Goal: Information Seeking & Learning: Find specific fact

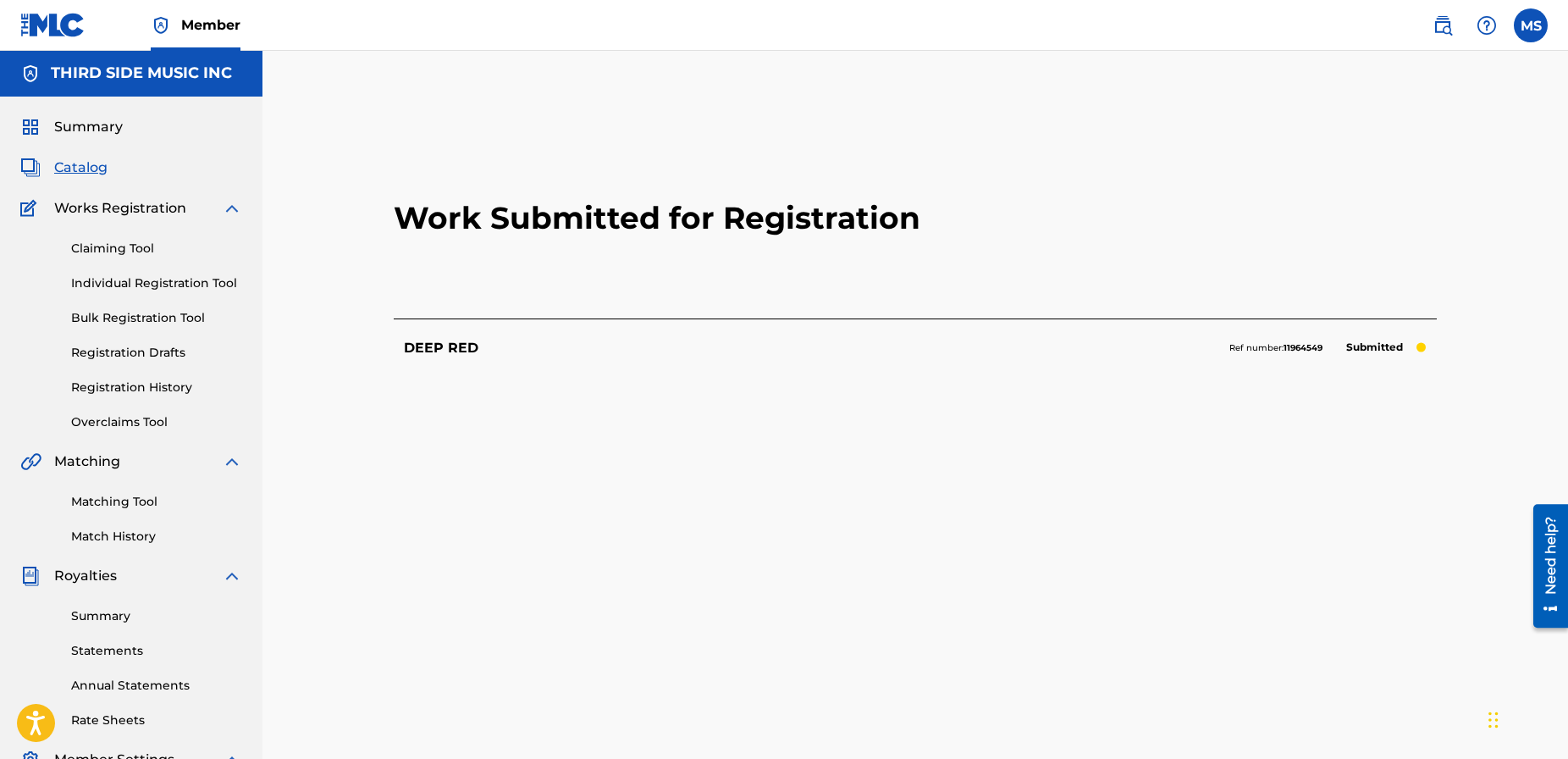
click at [1442, 27] on img at bounding box center [1443, 25] width 21 height 21
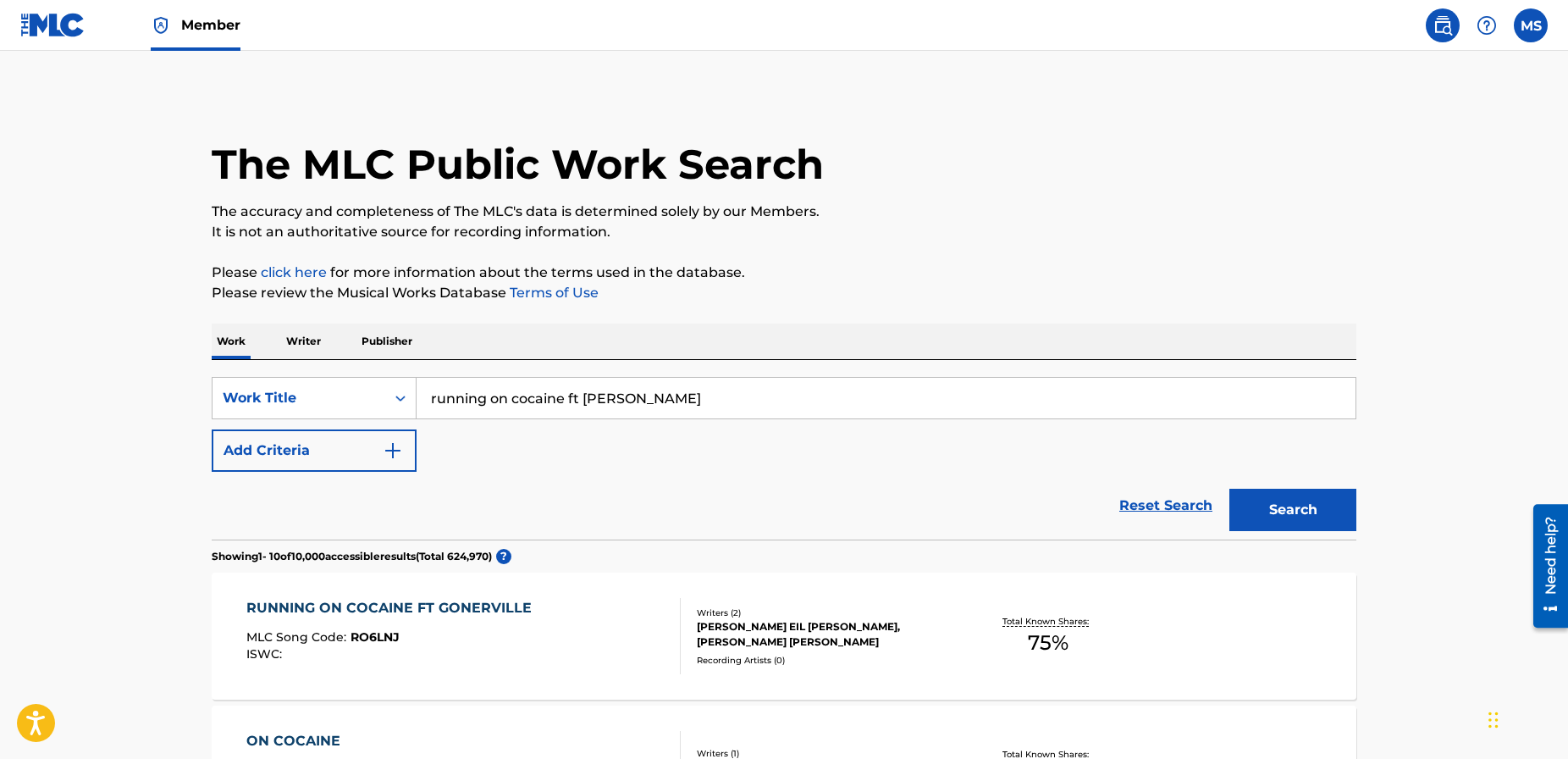
drag, startPoint x: 720, startPoint y: 407, endPoint x: 587, endPoint y: 387, distance: 134.5
click at [583, 389] on input "running on cocaine ft [PERSON_NAME]" at bounding box center [886, 398] width 939 height 41
click at [1230, 488] on button "Search" at bounding box center [1293, 509] width 127 height 42
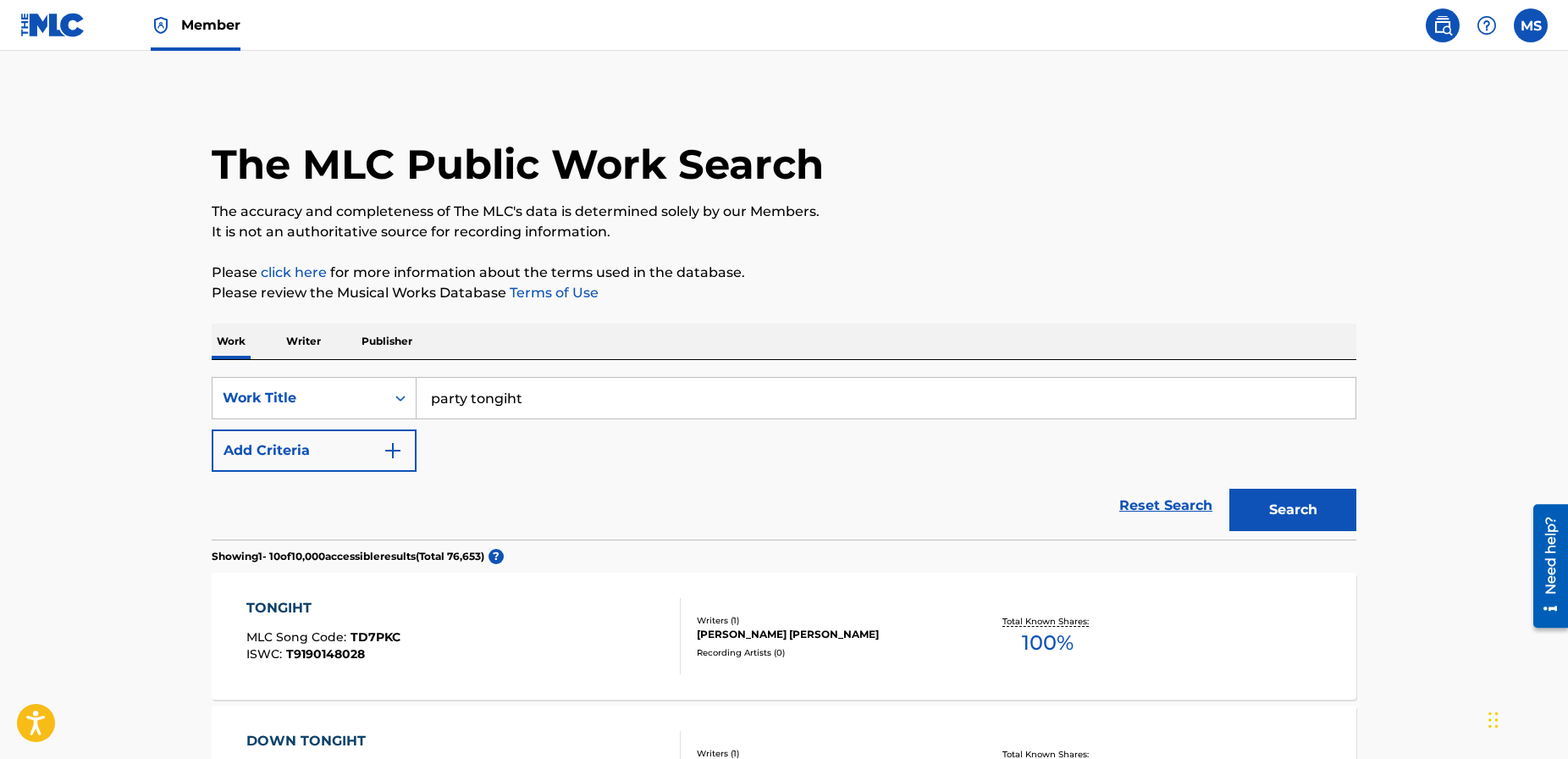
click at [542, 391] on input "party tongiht" at bounding box center [886, 398] width 939 height 41
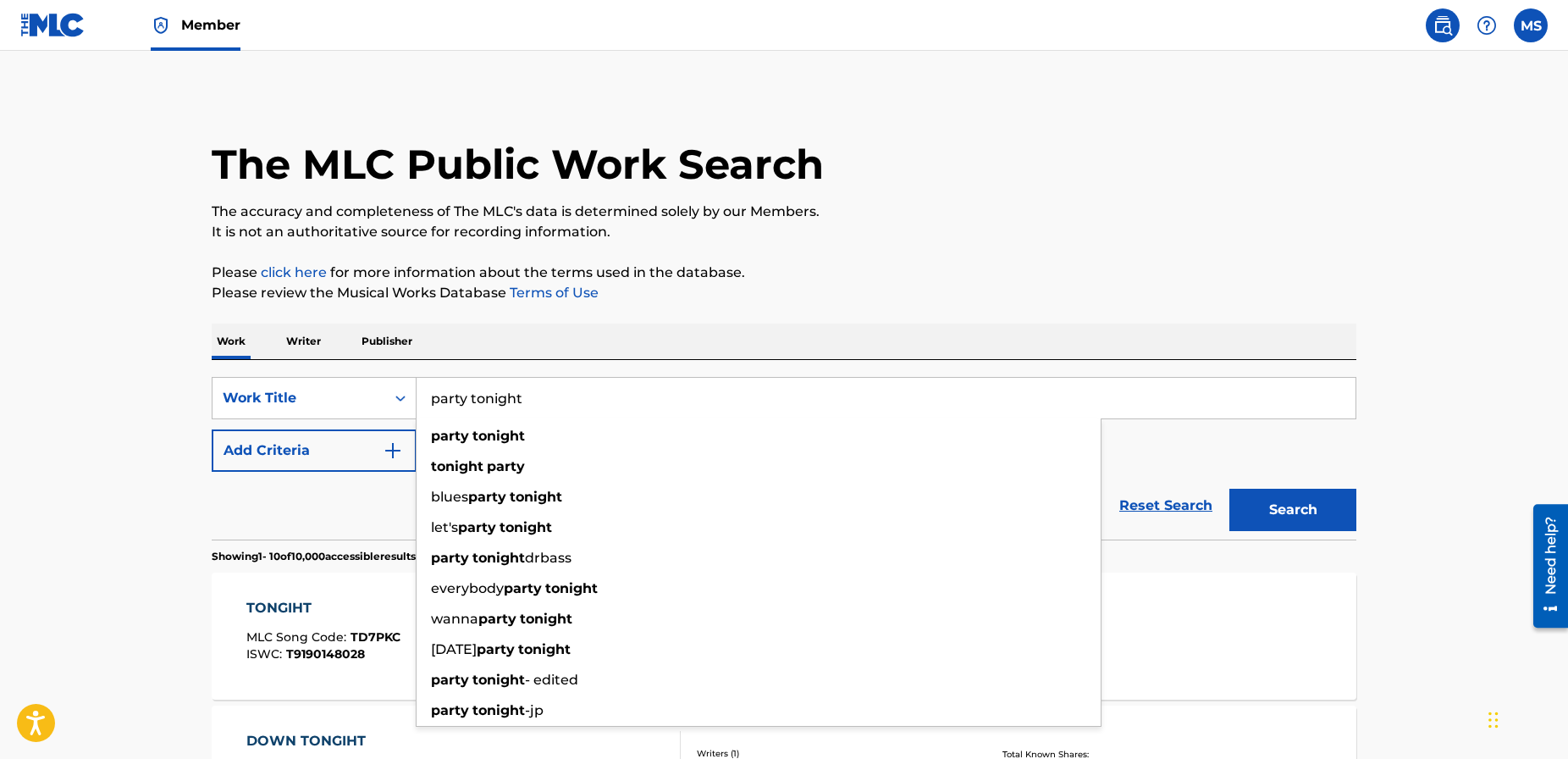
type input "party tonight"
click at [1230, 488] on button "Search" at bounding box center [1293, 509] width 127 height 42
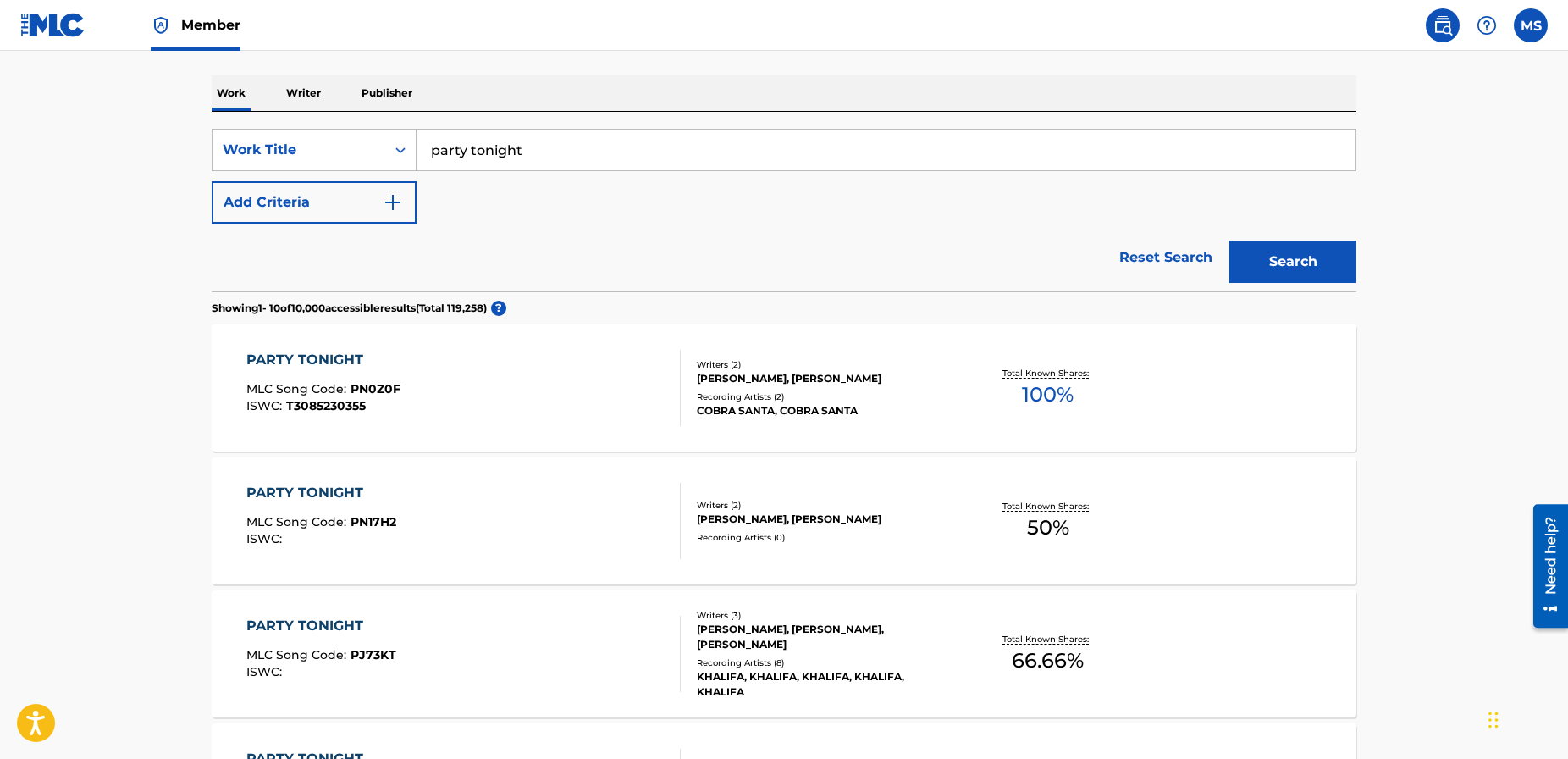
scroll to position [246, 0]
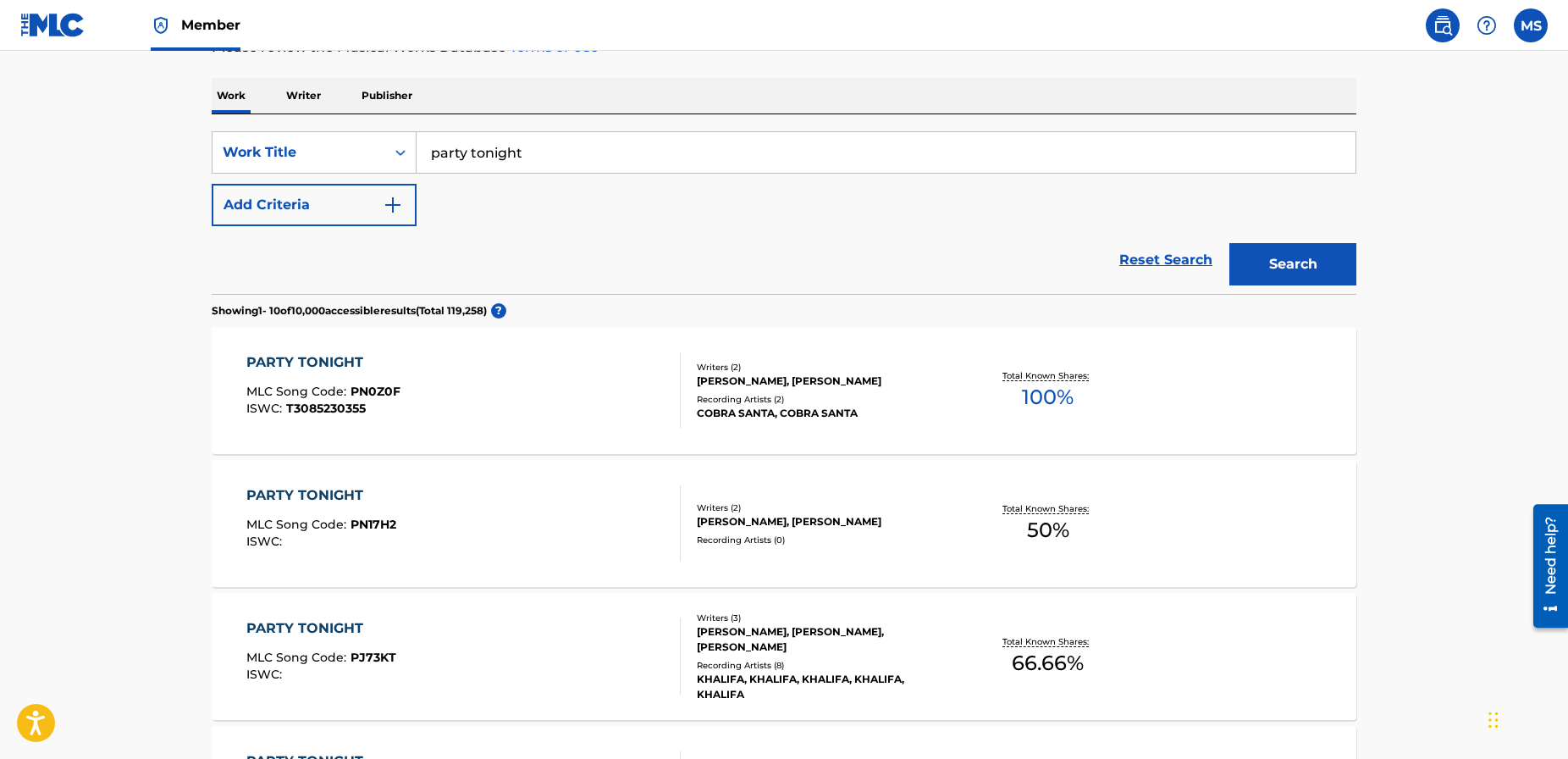
click at [375, 202] on button "Add Criteria" at bounding box center [313, 204] width 204 height 42
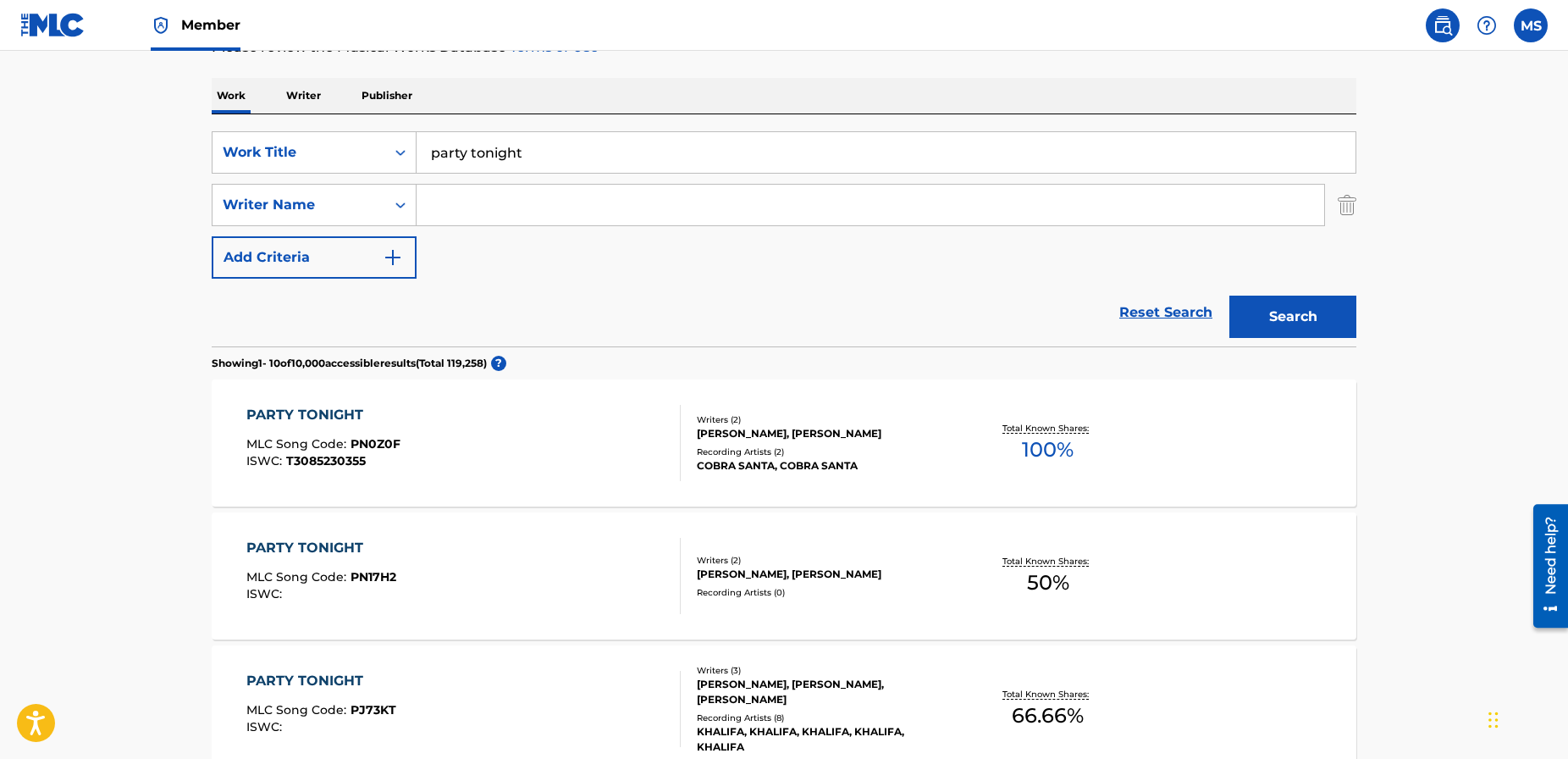
click at [455, 207] on input "Search Form" at bounding box center [871, 205] width 908 height 41
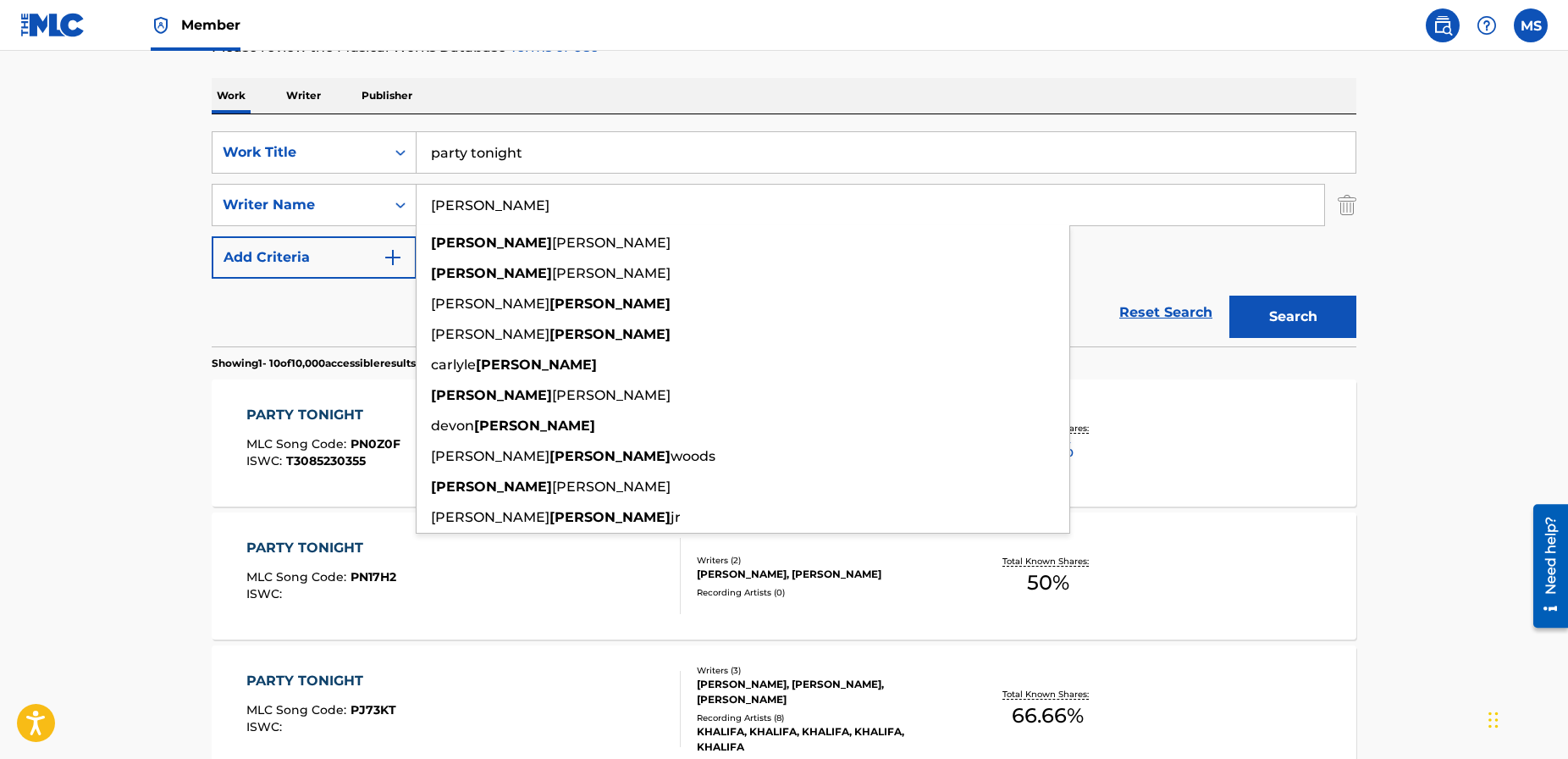
type input "[PERSON_NAME]"
click at [1230, 295] on button "Search" at bounding box center [1293, 316] width 127 height 42
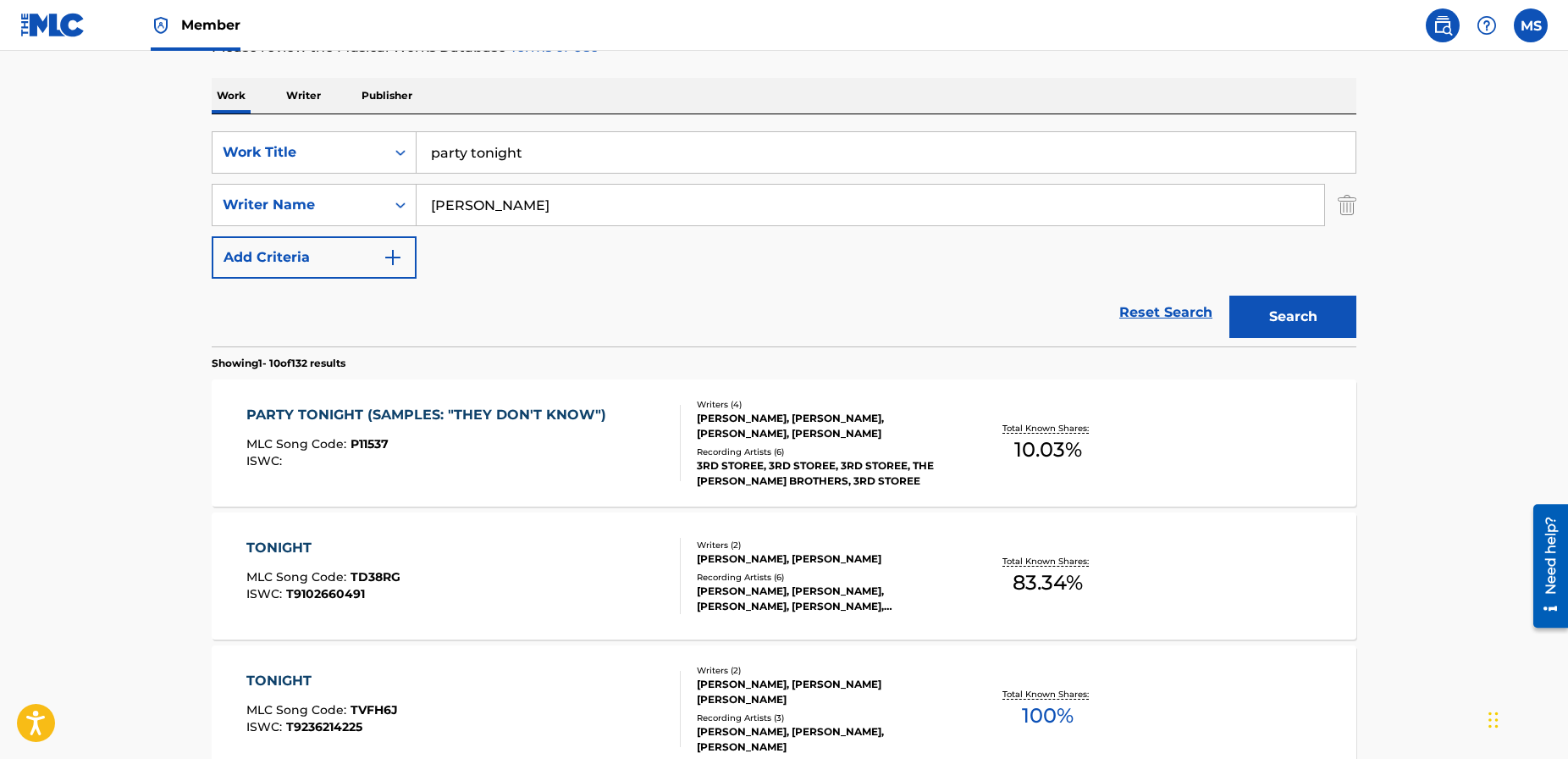
click at [545, 408] on div "PARTY TONIGHT (SAMPLES: "THEY DON'T KNOW")" at bounding box center [430, 415] width 369 height 21
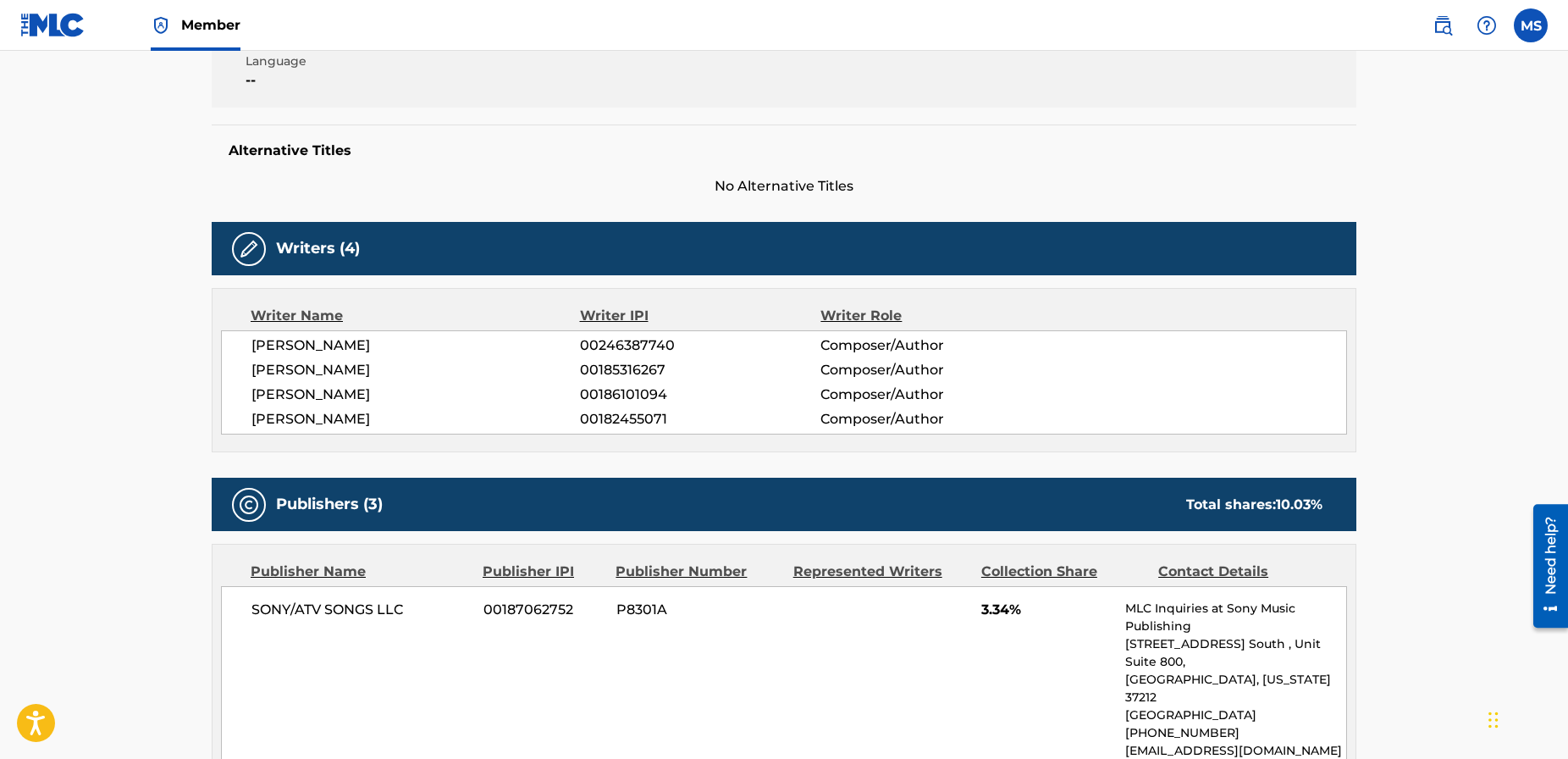
scroll to position [411, 0]
